Goal: Task Accomplishment & Management: Manage account settings

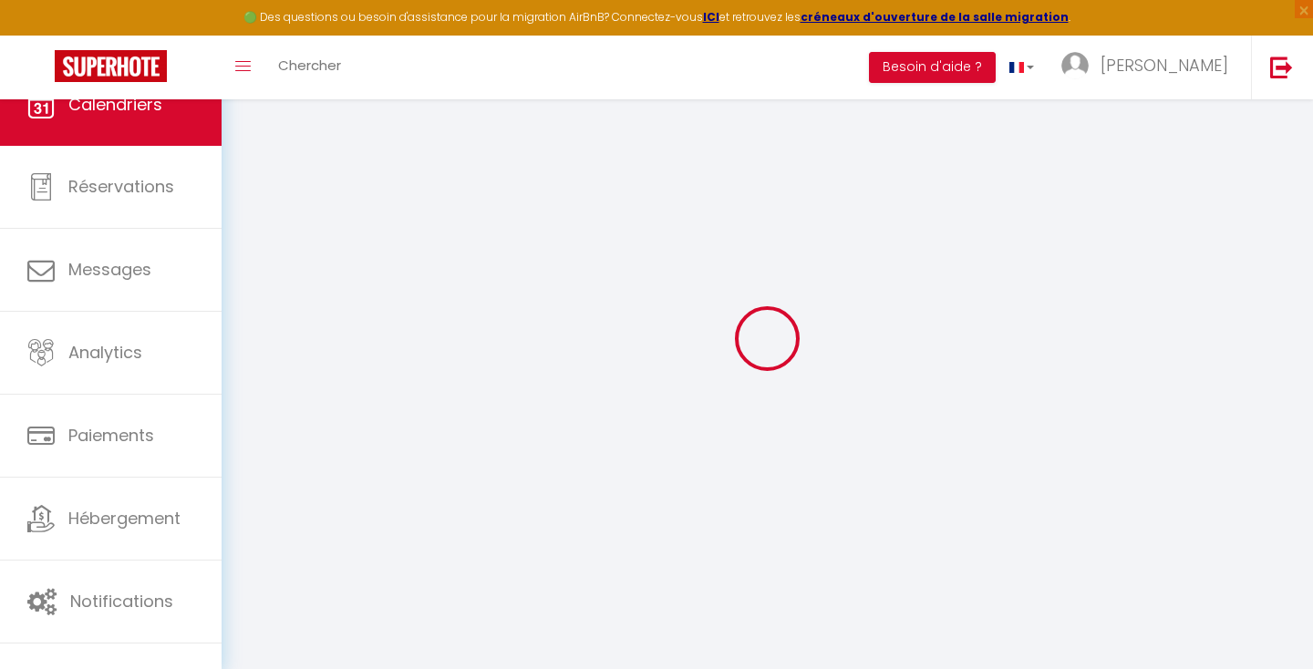
select select
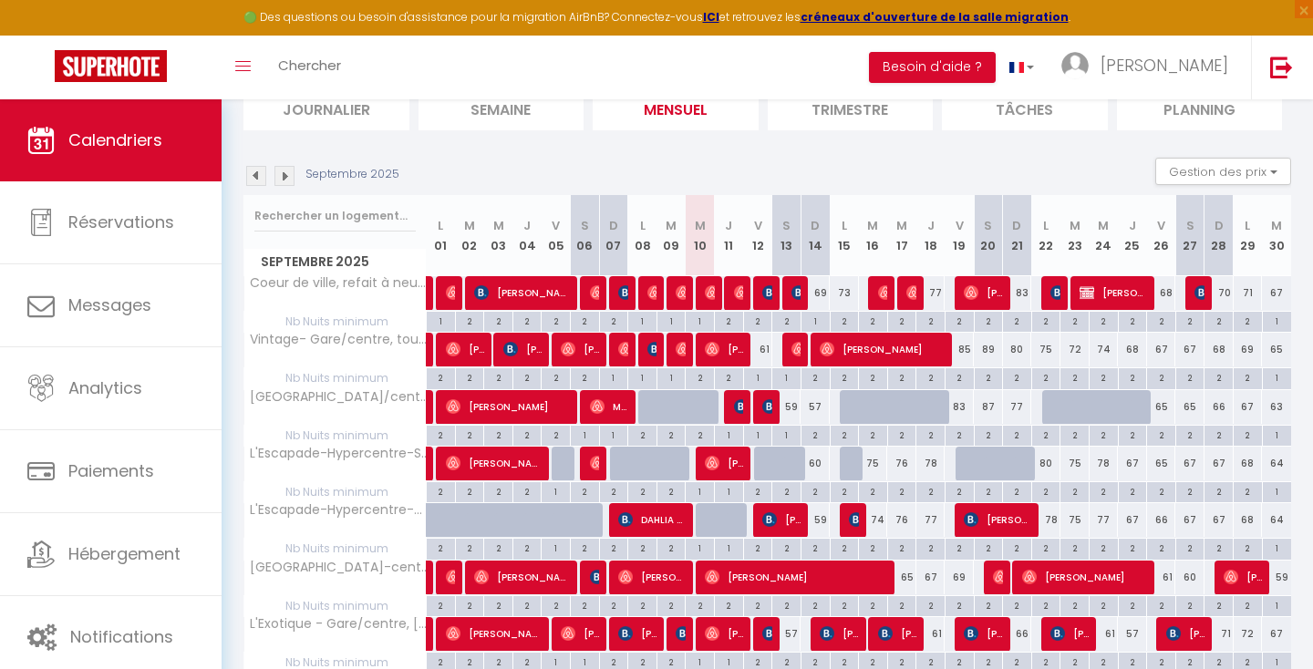
scroll to position [144, 0]
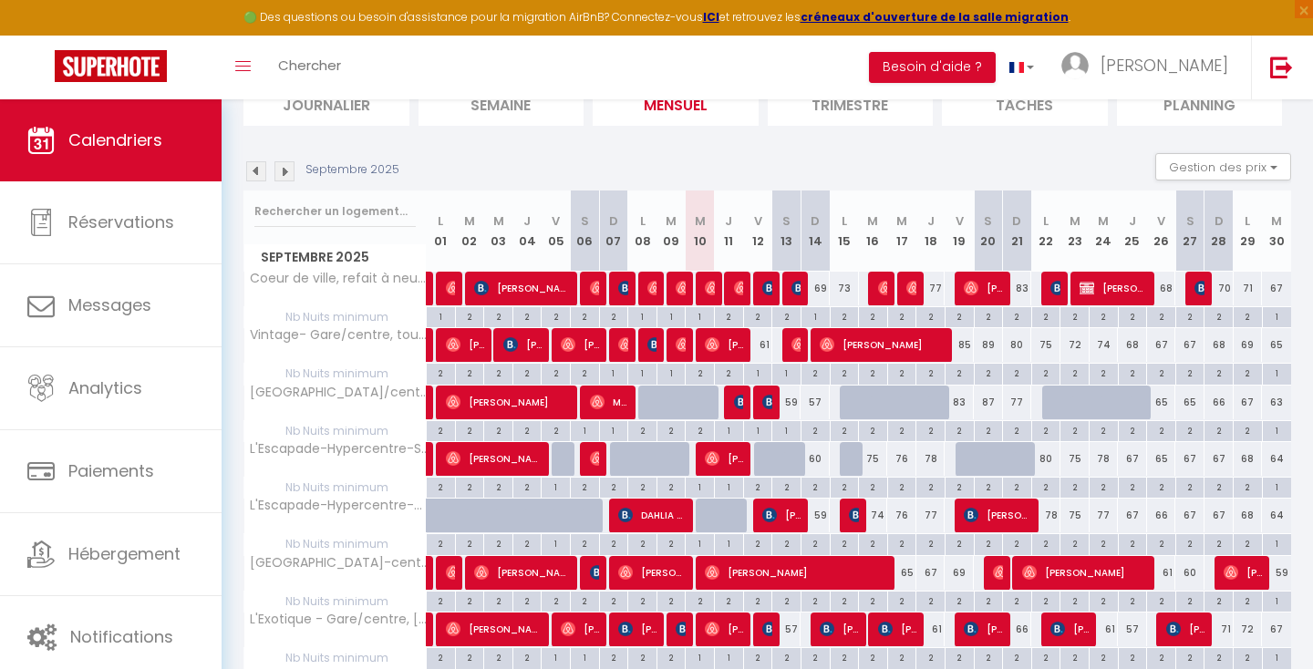
click at [849, 400] on div at bounding box center [854, 403] width 29 height 35
type input "68"
select select "1"
type input "Lun 15 Septembre 2025"
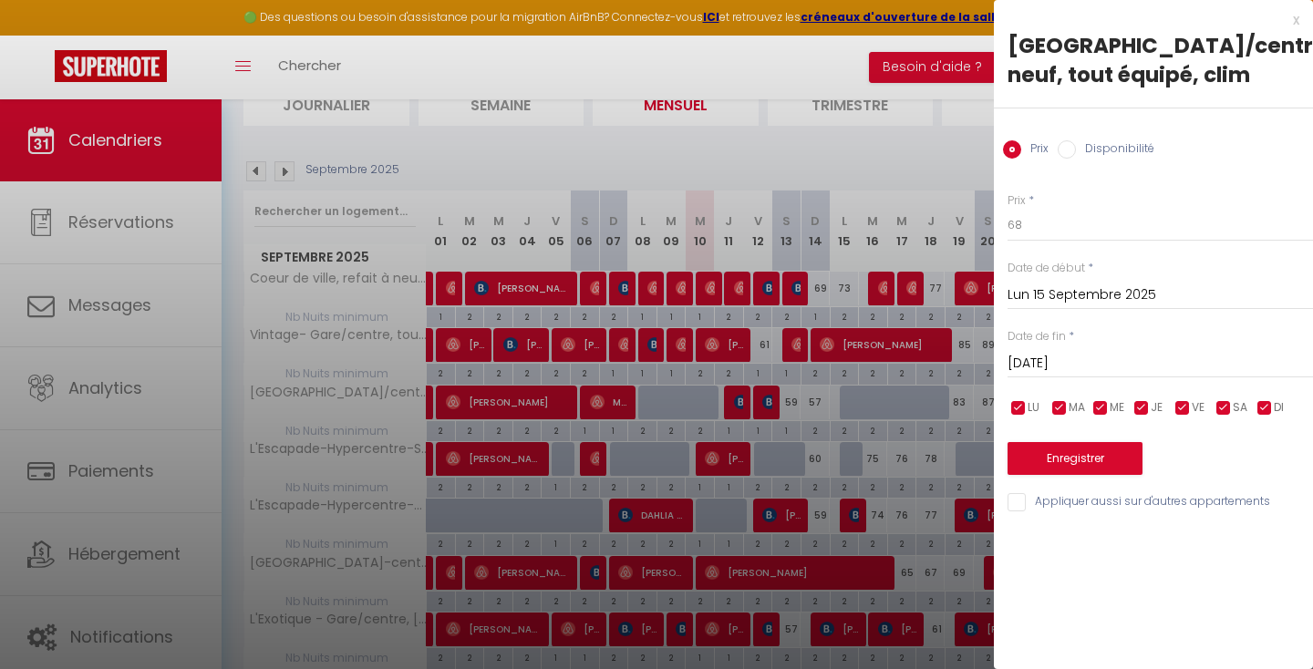
click at [1049, 362] on input "[DATE]" at bounding box center [1160, 364] width 305 height 24
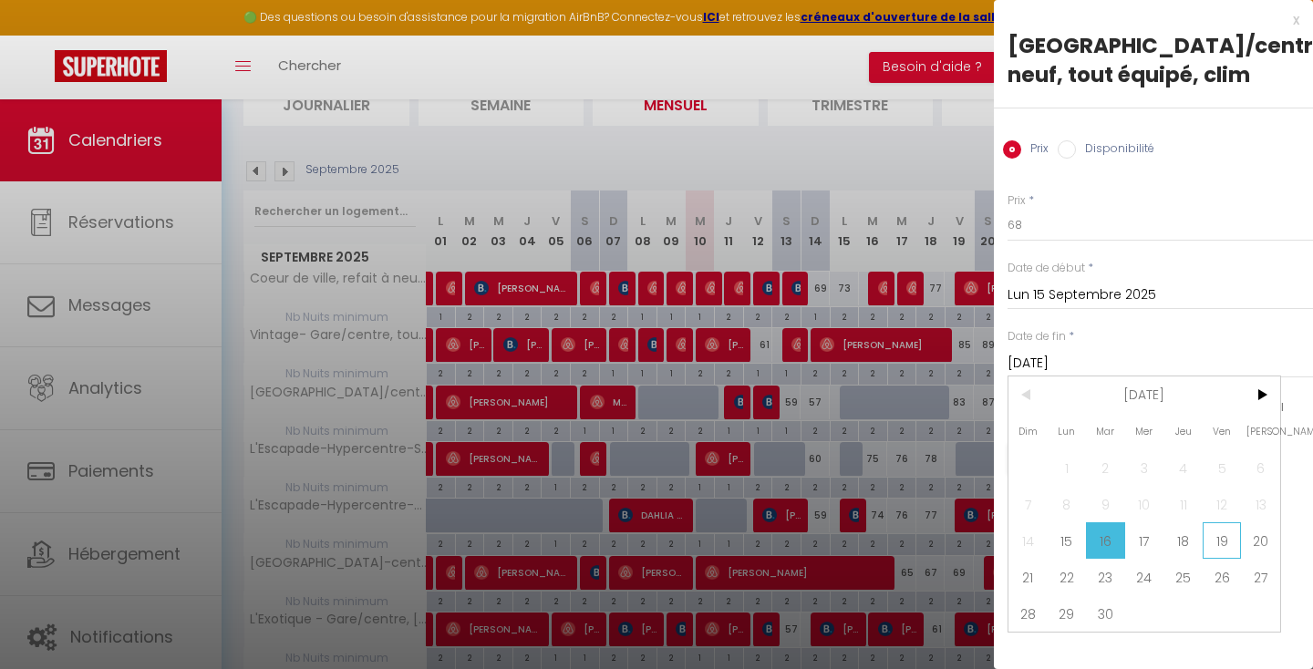
click at [1215, 529] on span "19" at bounding box center [1222, 540] width 39 height 36
type input "Ven 19 Septembre 2025"
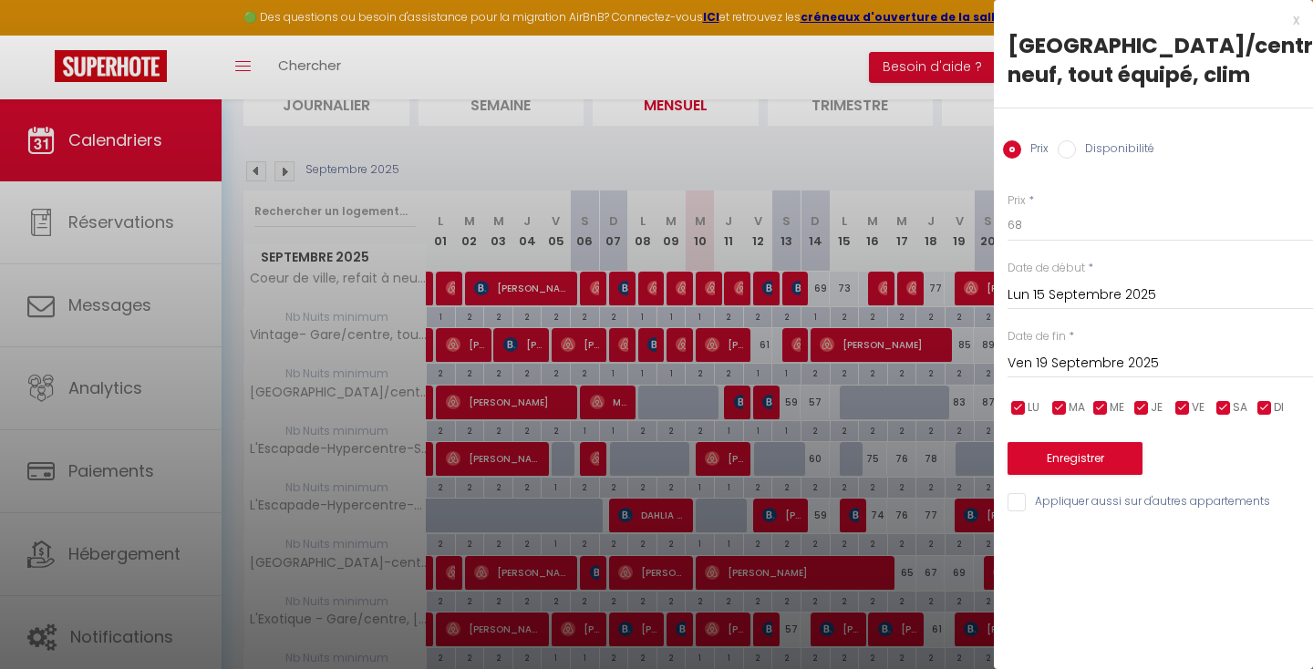
click at [1064, 150] on input "Disponibilité" at bounding box center [1067, 149] width 18 height 18
radio input "true"
radio input "false"
click at [1071, 451] on button "Enregistrer" at bounding box center [1075, 460] width 135 height 33
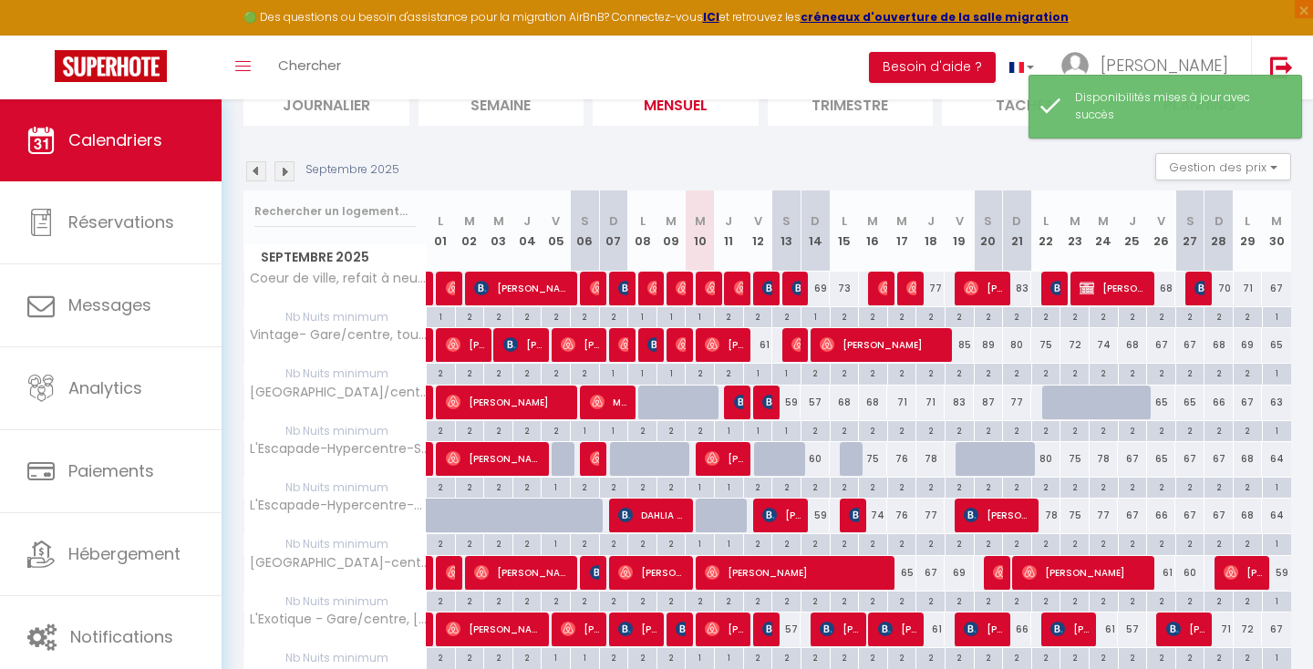
click at [1053, 408] on div at bounding box center [1056, 403] width 29 height 35
select select "1"
type input "Lun 22 Septembre 2025"
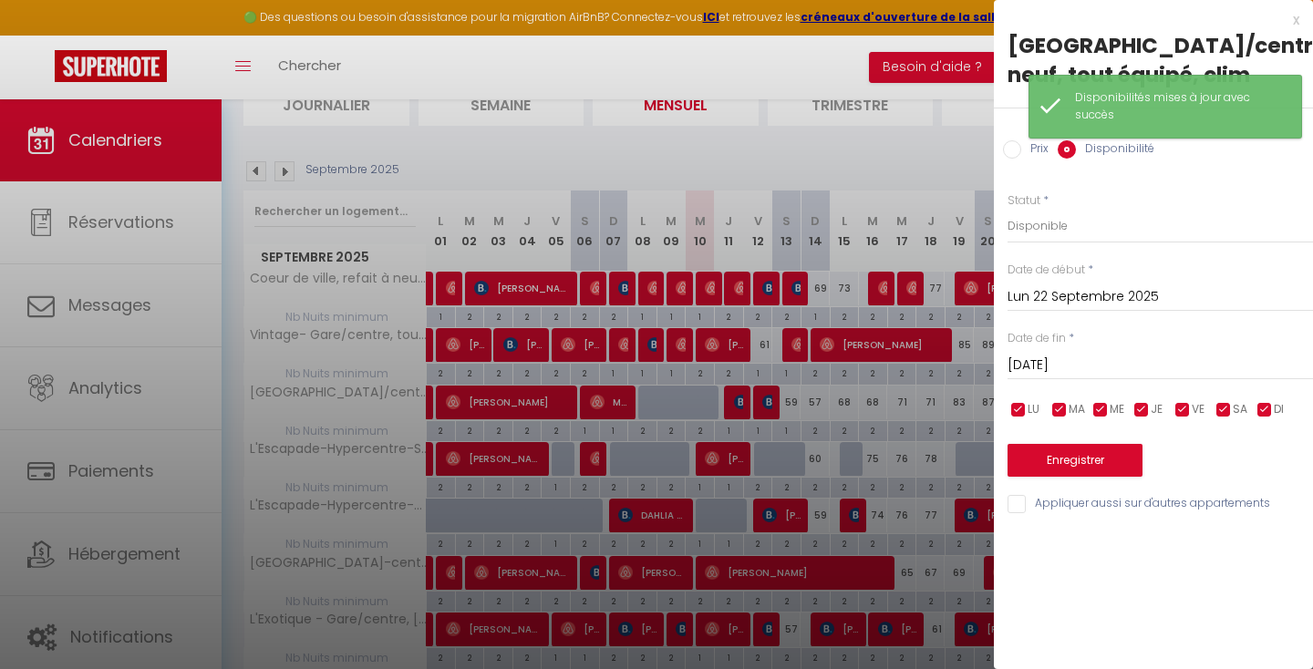
click at [1066, 359] on input "[DATE]" at bounding box center [1160, 366] width 305 height 24
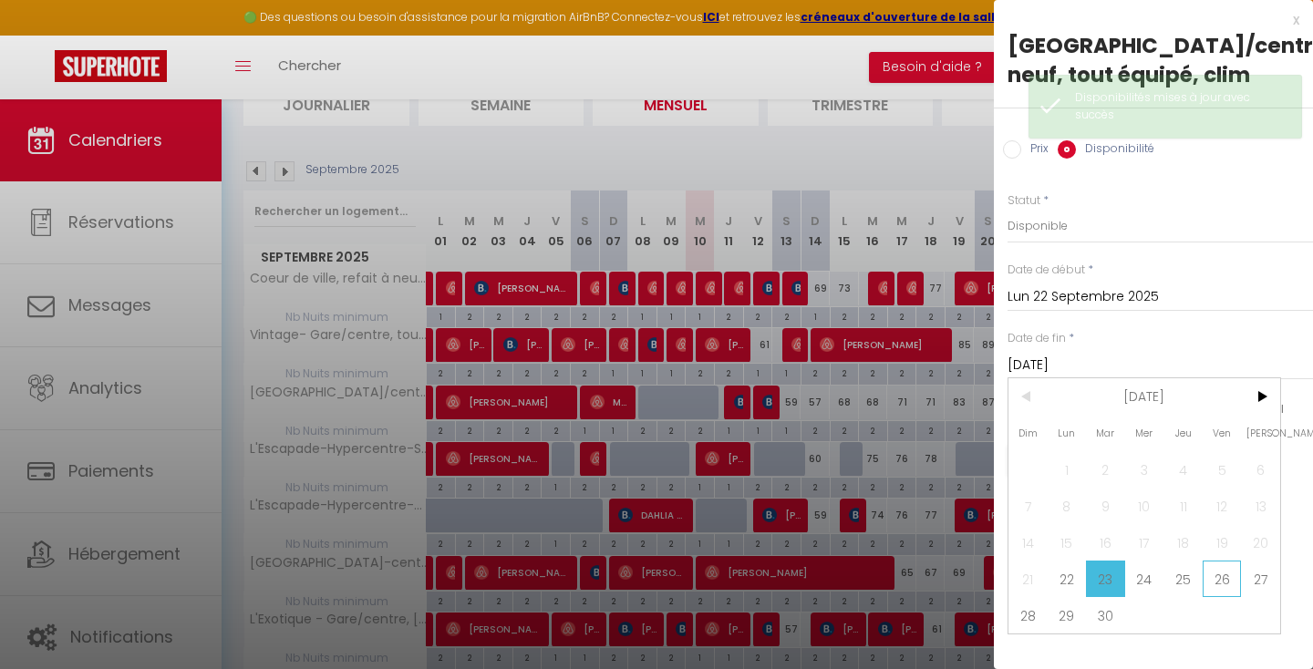
click at [1223, 581] on span "26" at bounding box center [1222, 579] width 39 height 36
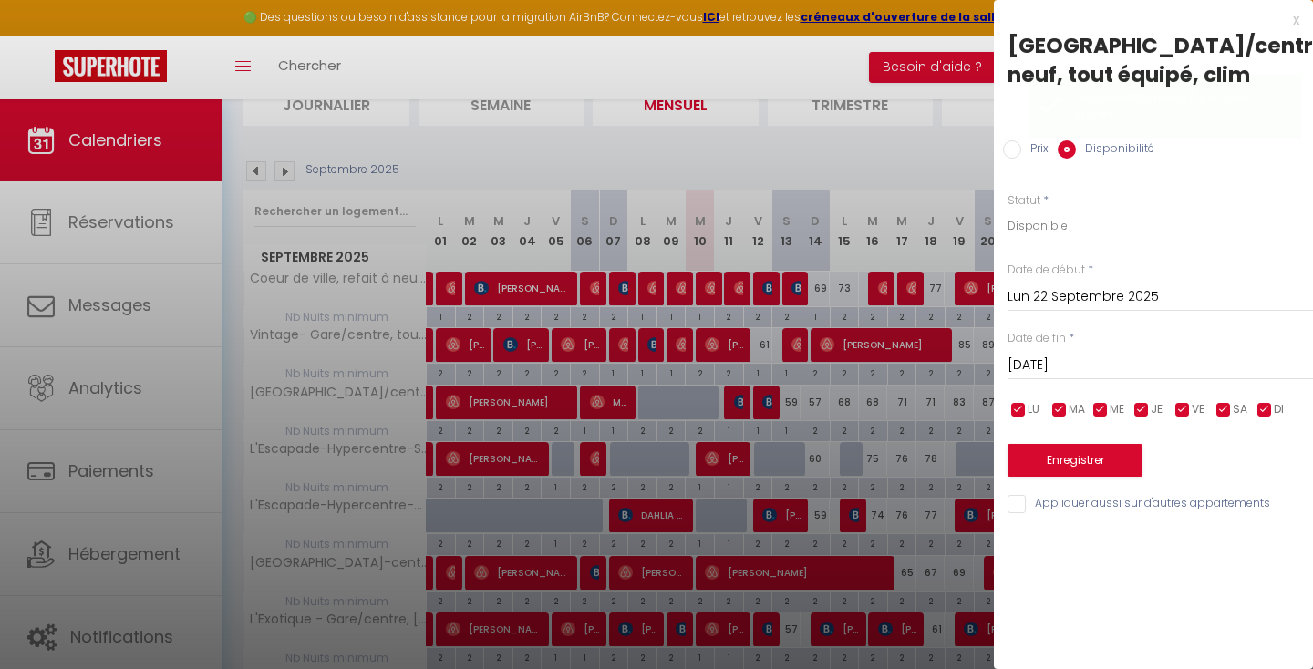
type input "Ven 26 Septembre 2025"
click at [1083, 460] on button "Enregistrer" at bounding box center [1075, 460] width 135 height 33
